Goal: Information Seeking & Learning: Learn about a topic

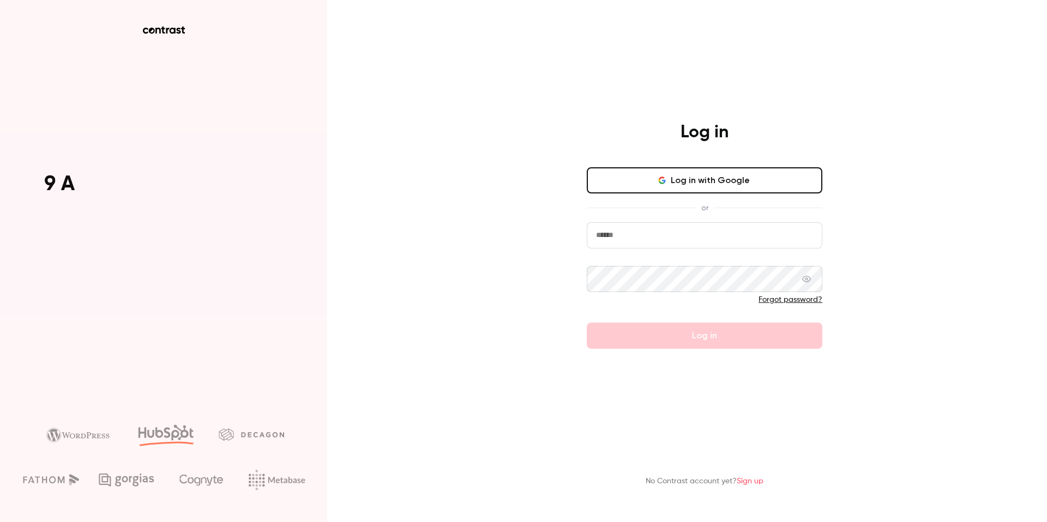
click at [795, 192] on button "Log in with Google" at bounding box center [704, 180] width 235 height 26
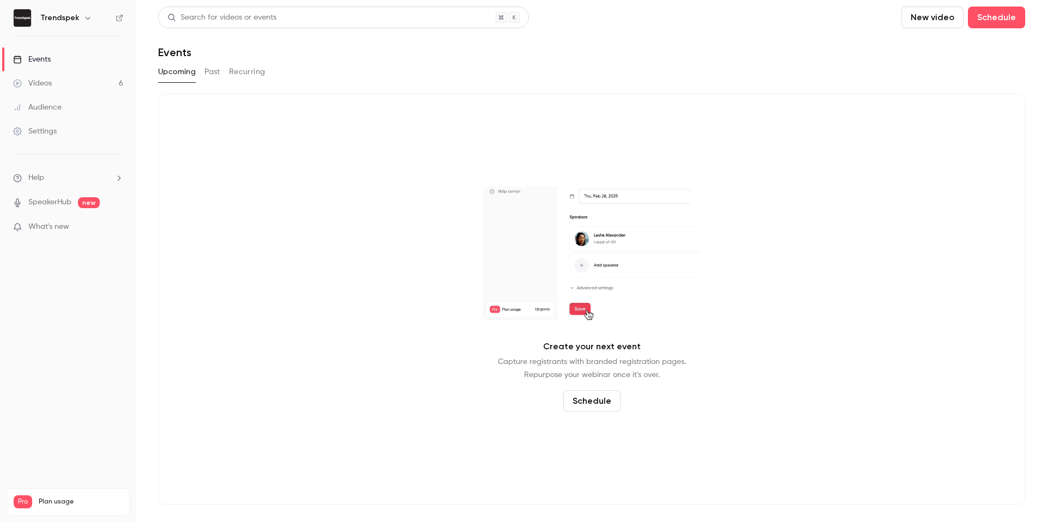
click at [92, 90] on link "Videos 6" at bounding box center [68, 83] width 136 height 24
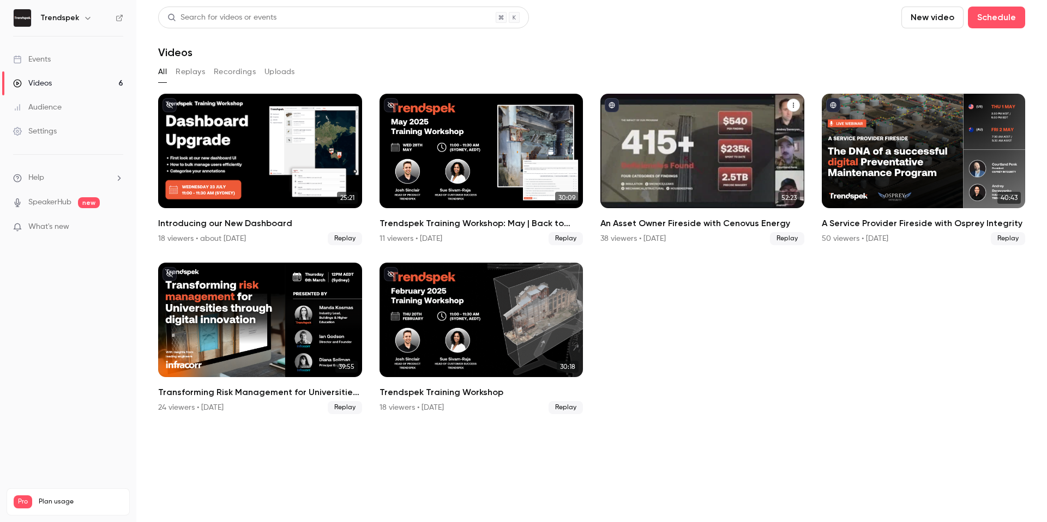
click at [758, 181] on div "An Asset Owner Fireside with Cenovus Energy" at bounding box center [702, 151] width 204 height 114
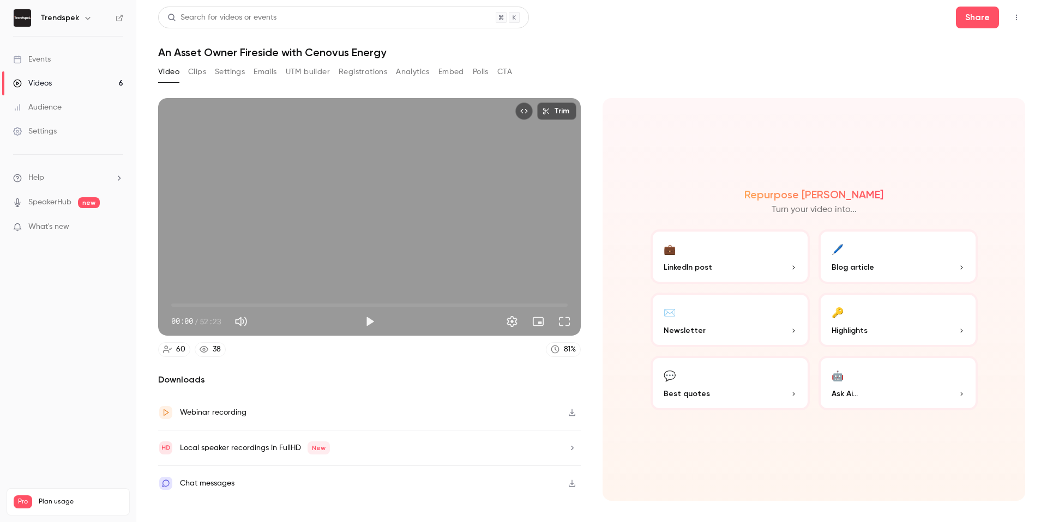
click at [360, 65] on button "Registrations" at bounding box center [362, 71] width 49 height 17
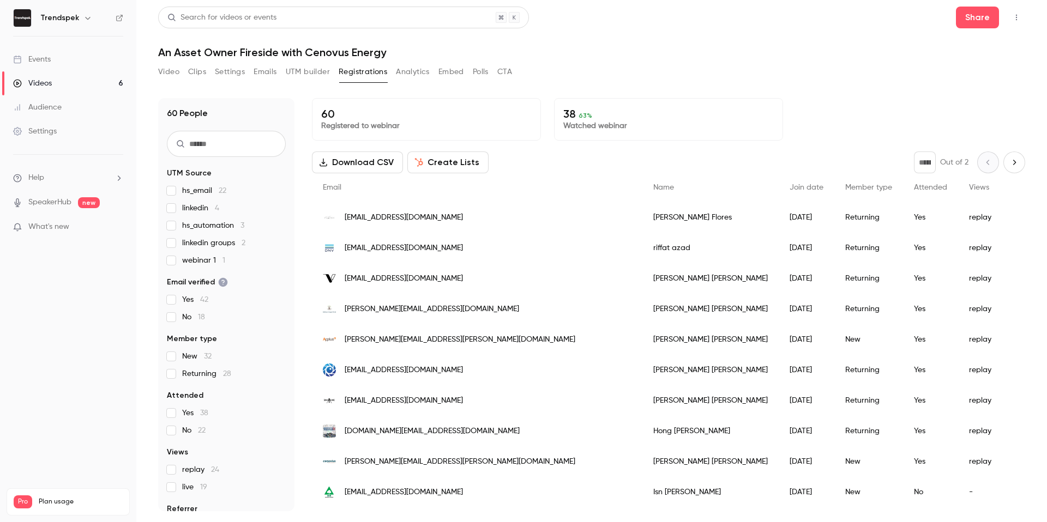
click at [703, 87] on div "60 People UTM Source hs_email 22 linkedin 4 hs_automation 3 linkedin groups 2 w…" at bounding box center [591, 298] width 867 height 426
click at [756, 78] on div "Video Clips Settings Emails UTM builder Registrations Analytics Embed Polls CTA" at bounding box center [591, 74] width 867 height 22
